Goal: Use online tool/utility: Utilize a website feature to perform a specific function

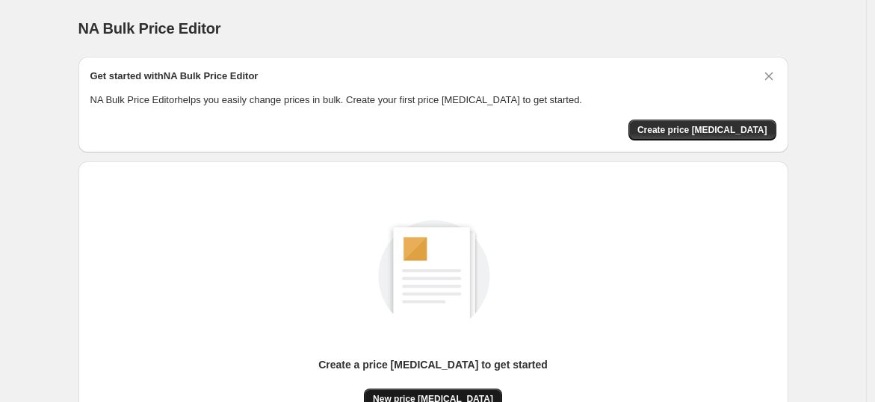
click at [431, 391] on button "New price [MEDICAL_DATA]" at bounding box center [433, 398] width 138 height 21
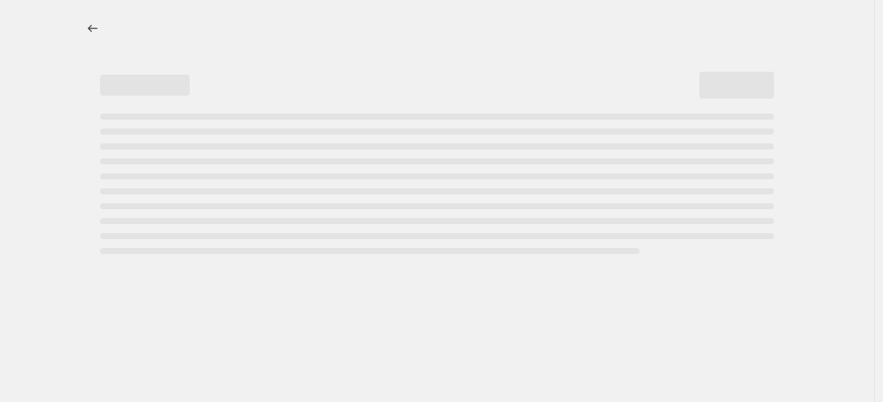
select select "percentage"
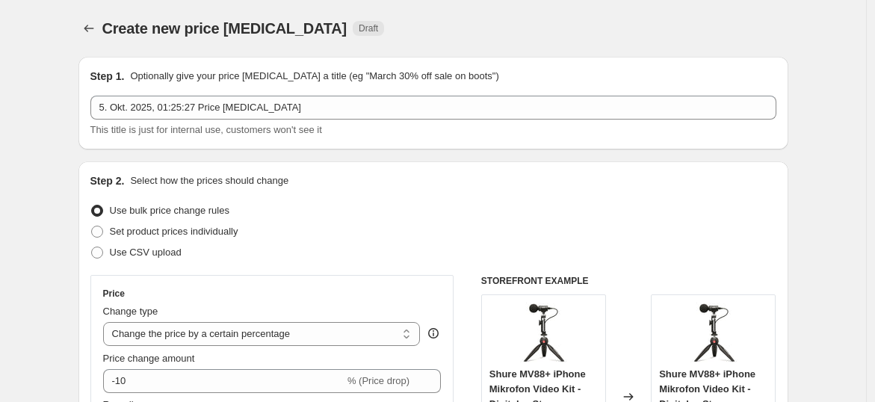
scroll to position [255, 0]
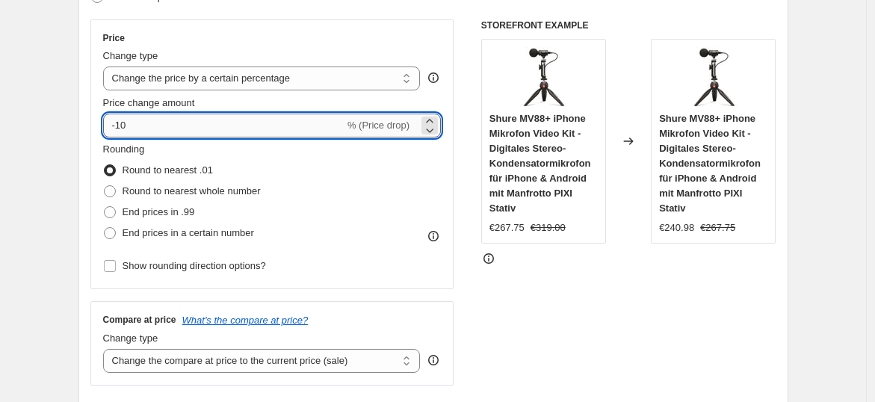
click at [291, 128] on input "-10" at bounding box center [223, 126] width 241 height 24
type input "-1"
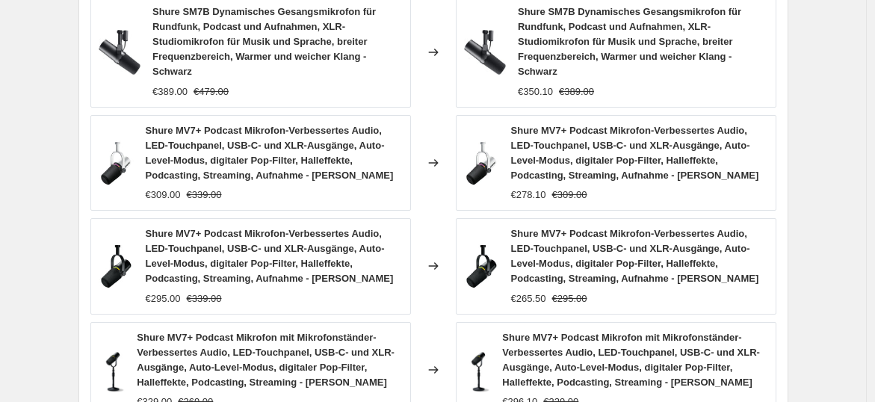
scroll to position [1261, 0]
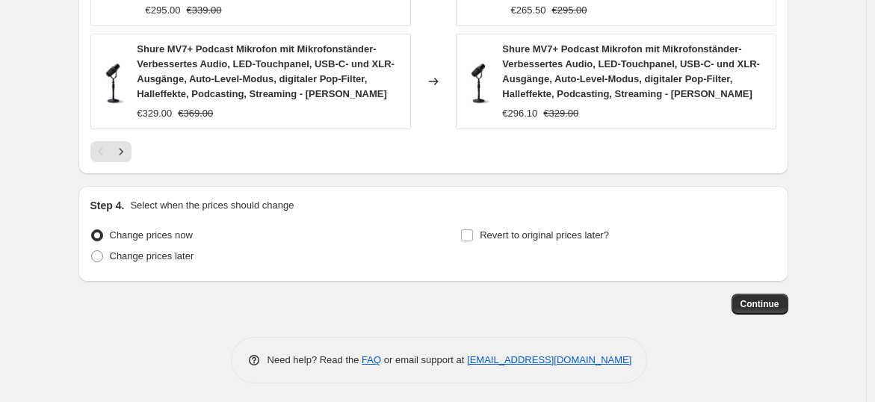
type input "-36"
click at [759, 308] on button "Continue" at bounding box center [759, 304] width 57 height 21
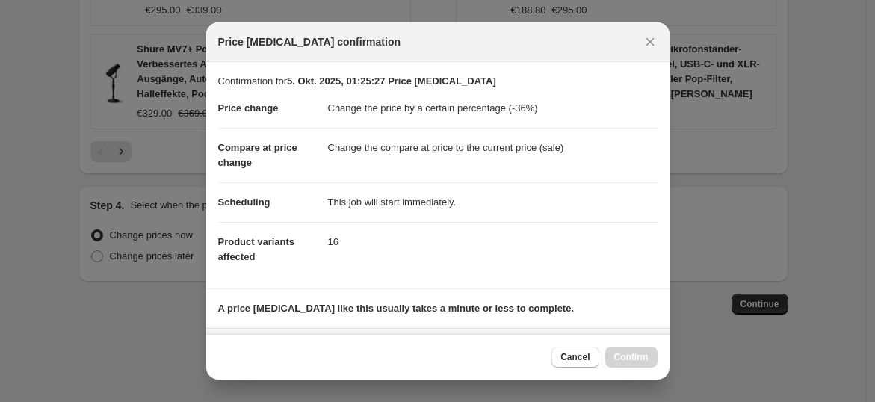
scroll to position [225, 0]
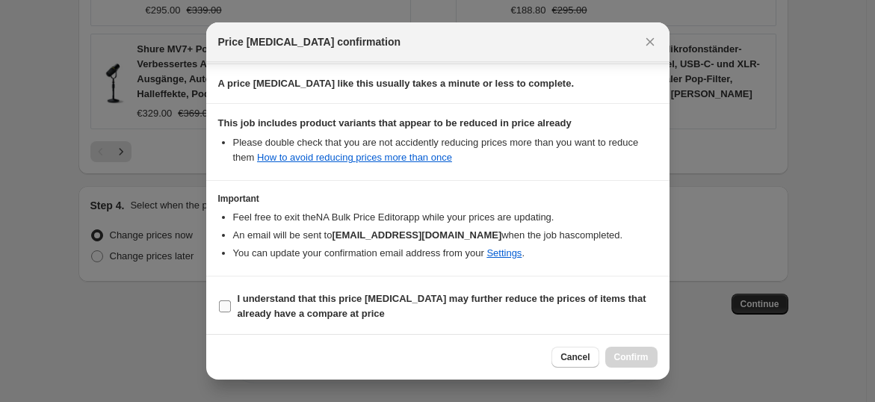
click at [501, 288] on label "I understand that this price [MEDICAL_DATA] may further reduce the prices of it…" at bounding box center [437, 306] width 439 height 36
click at [231, 300] on input "I understand that this price [MEDICAL_DATA] may further reduce the prices of it…" at bounding box center [225, 306] width 12 height 12
checkbox input "true"
click at [629, 358] on span "Confirm" at bounding box center [631, 357] width 34 height 12
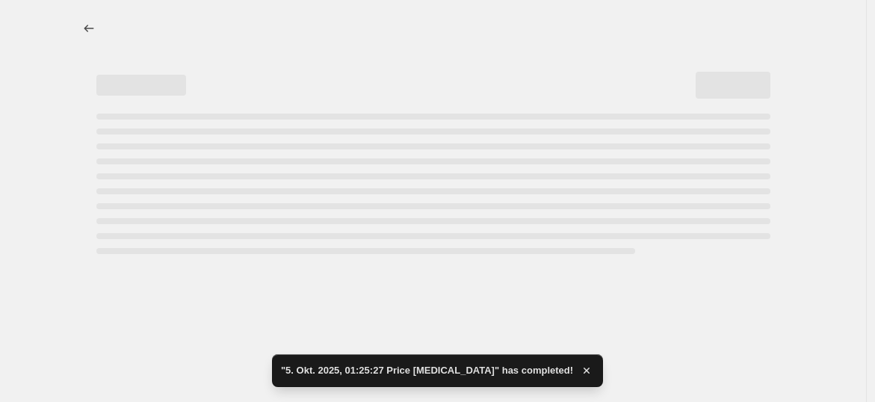
select select "percentage"
